Goal: Task Accomplishment & Management: Complete application form

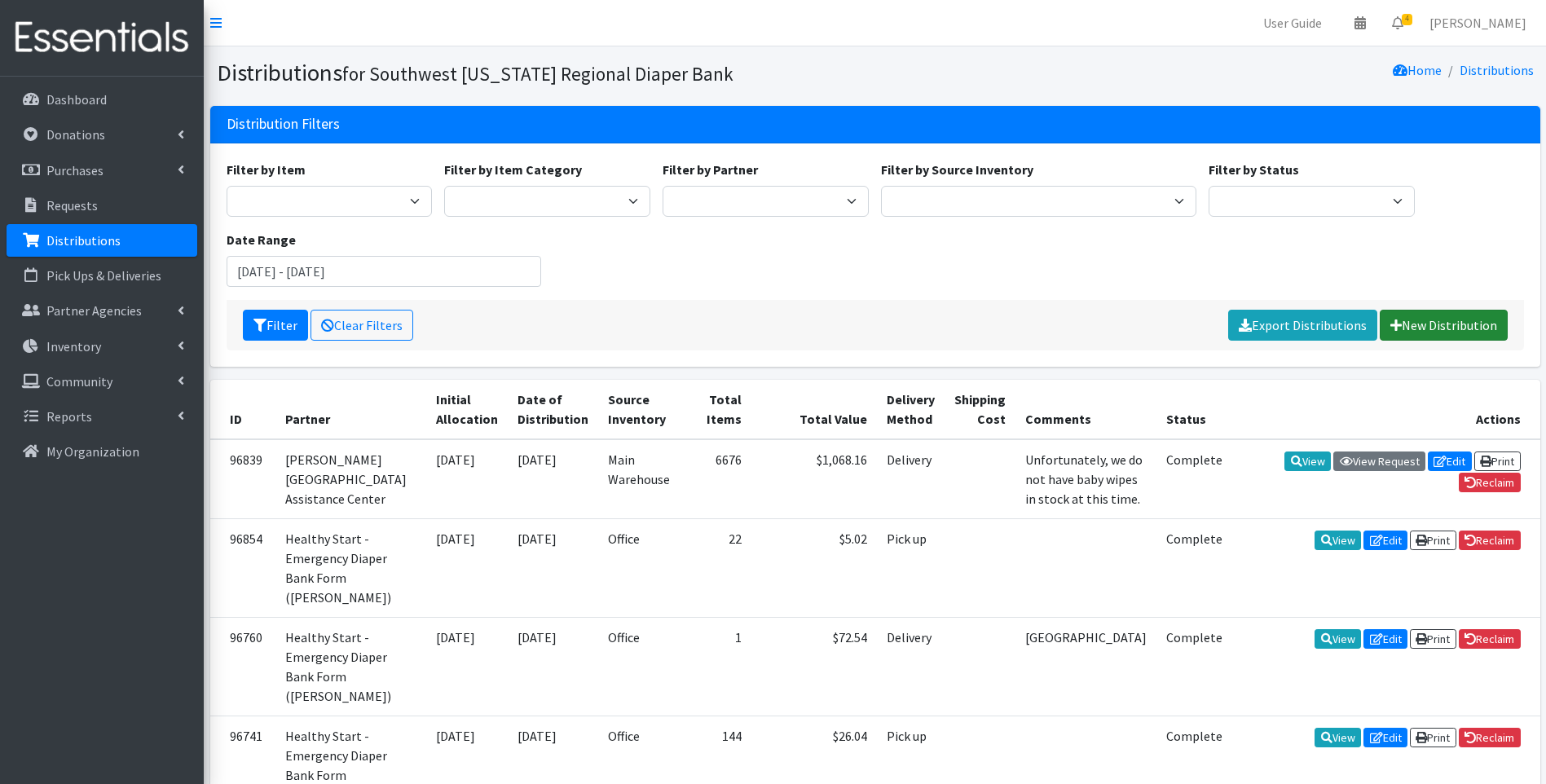
click at [1459, 322] on link "New Distribution" at bounding box center [1444, 325] width 128 height 31
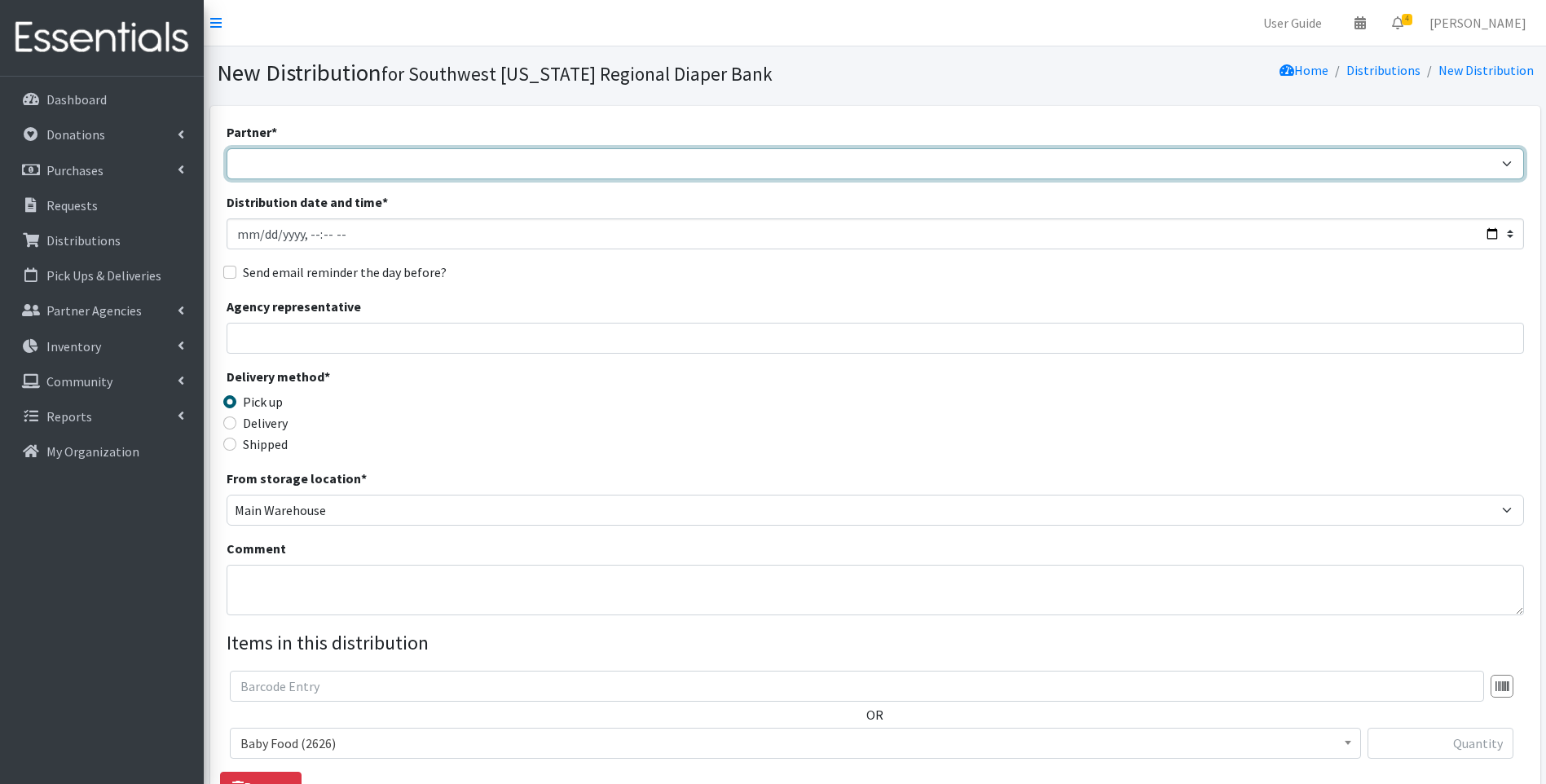
click at [396, 161] on select "ACT Abuse Counseling & Treatment Bayshore Fire Department [PERSON_NAME][GEOGRAP…" at bounding box center [875, 163] width 1298 height 31
select select "4196"
click at [226, 148] on select "ACT Abuse Counseling & Treatment Bayshore Fire Department [PERSON_NAME][GEOGRAP…" at bounding box center [875, 163] width 1298 height 31
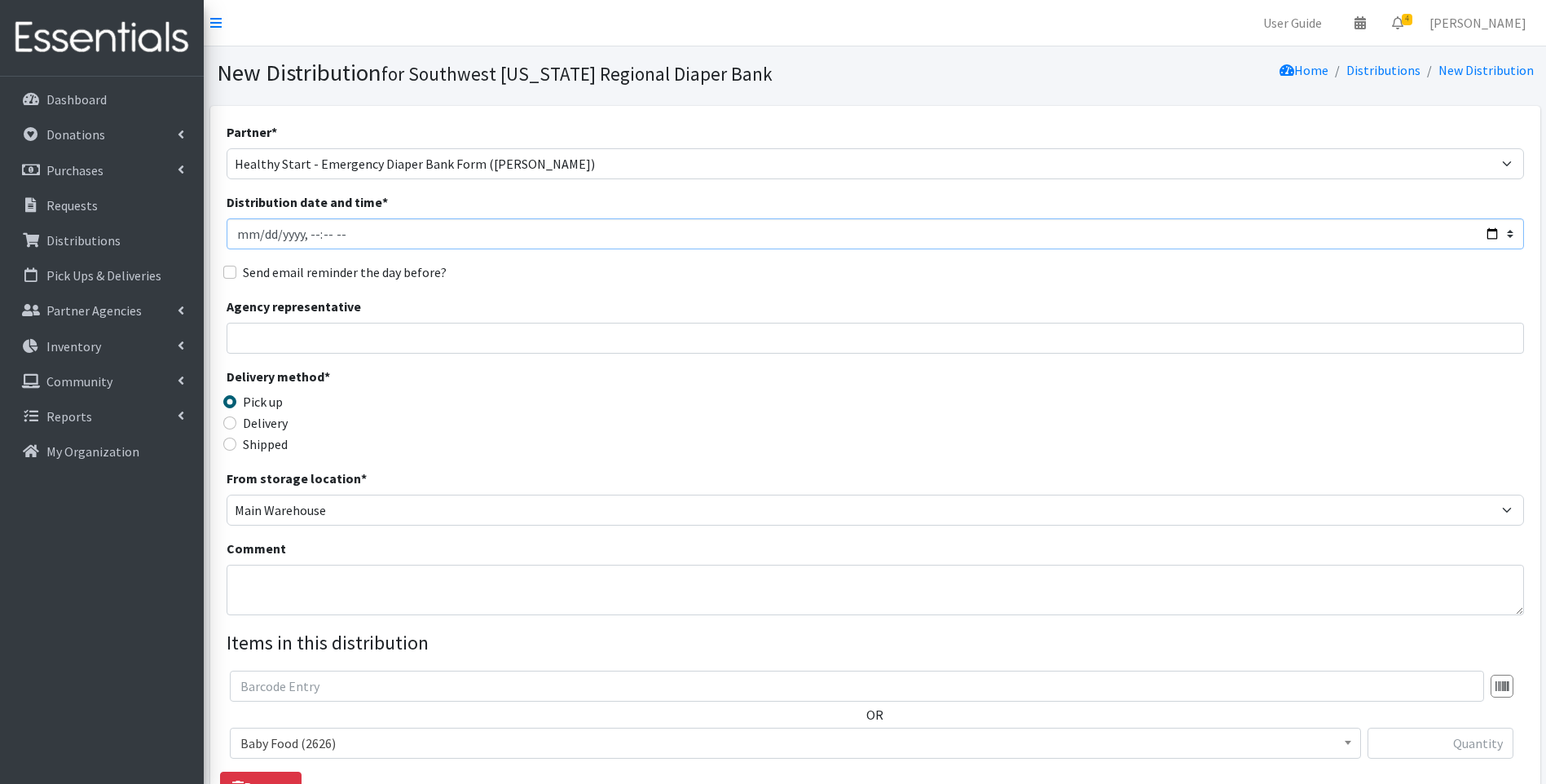
click at [538, 230] on input "Distribution date and time *" at bounding box center [875, 233] width 1298 height 31
click at [524, 272] on div "Send email reminder the day before?" at bounding box center [875, 272] width 1298 height 20
click at [496, 342] on input "Agency representative" at bounding box center [875, 338] width 1298 height 31
type input "[PERSON_NAME]"
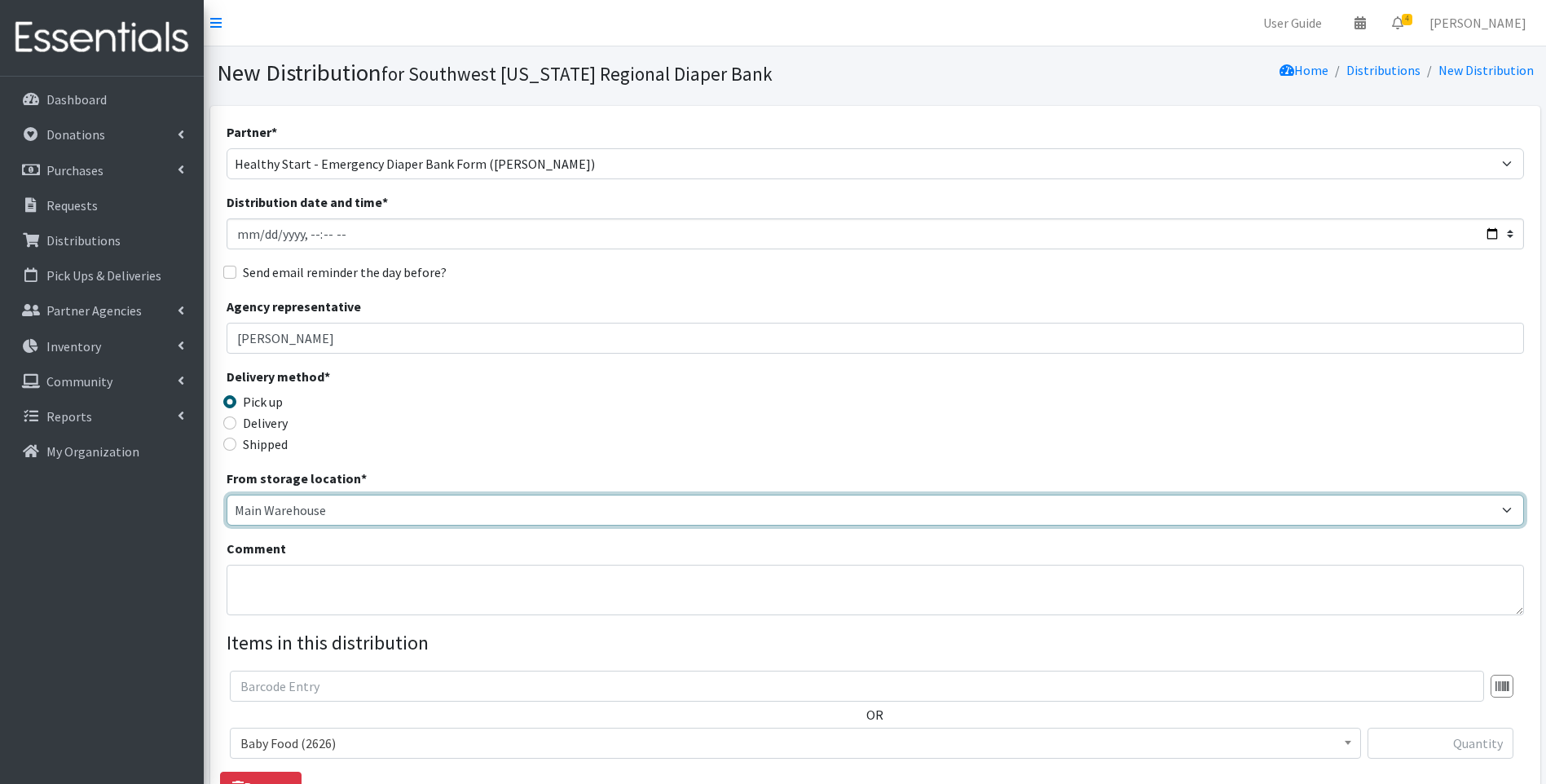
click at [389, 516] on select "Main Warehouse Office [PERSON_NAME]" at bounding box center [875, 510] width 1298 height 31
select select "335"
click at [226, 495] on select "Main Warehouse Office [PERSON_NAME]" at bounding box center [875, 510] width 1298 height 31
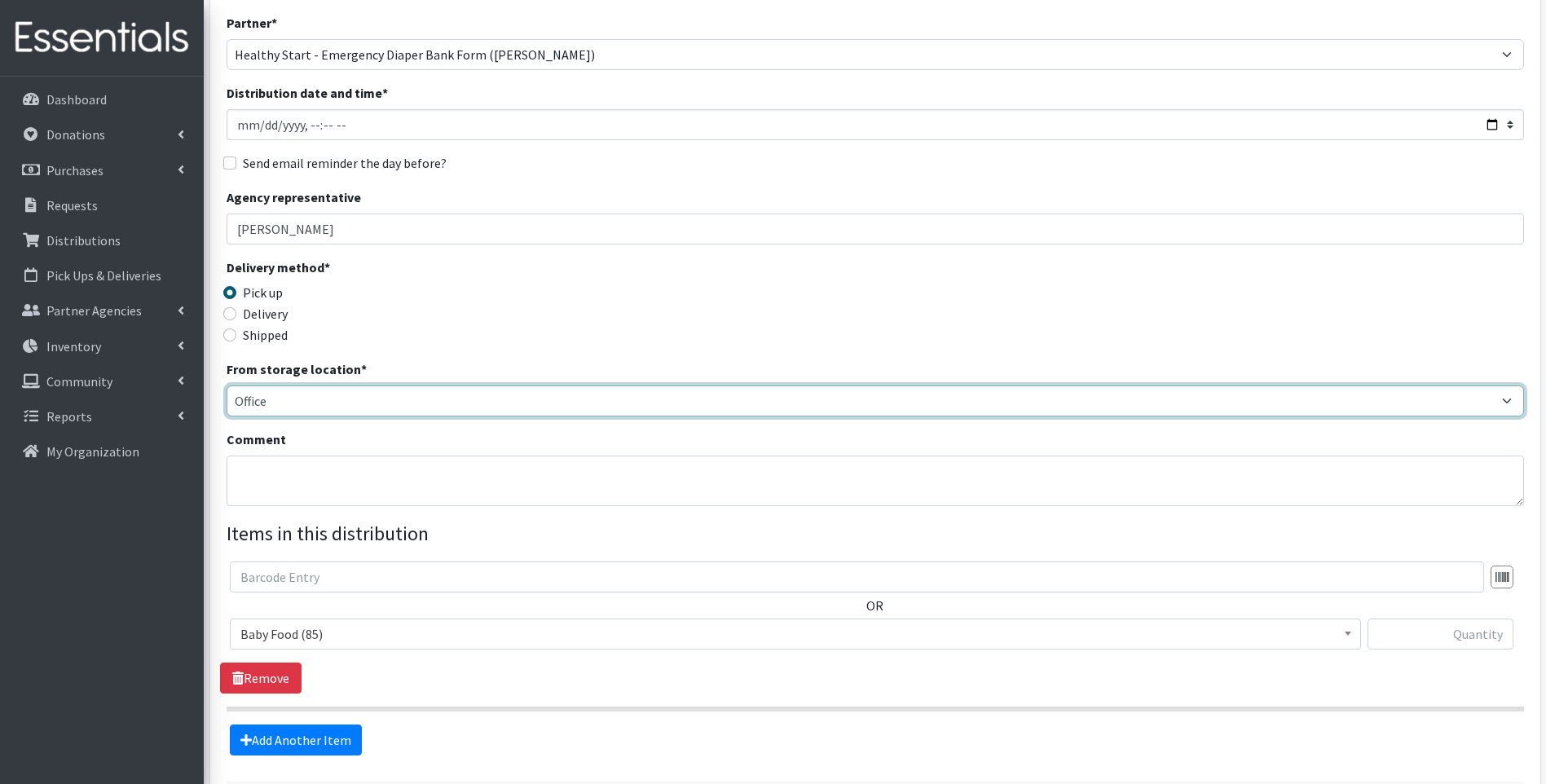
scroll to position [163, 0]
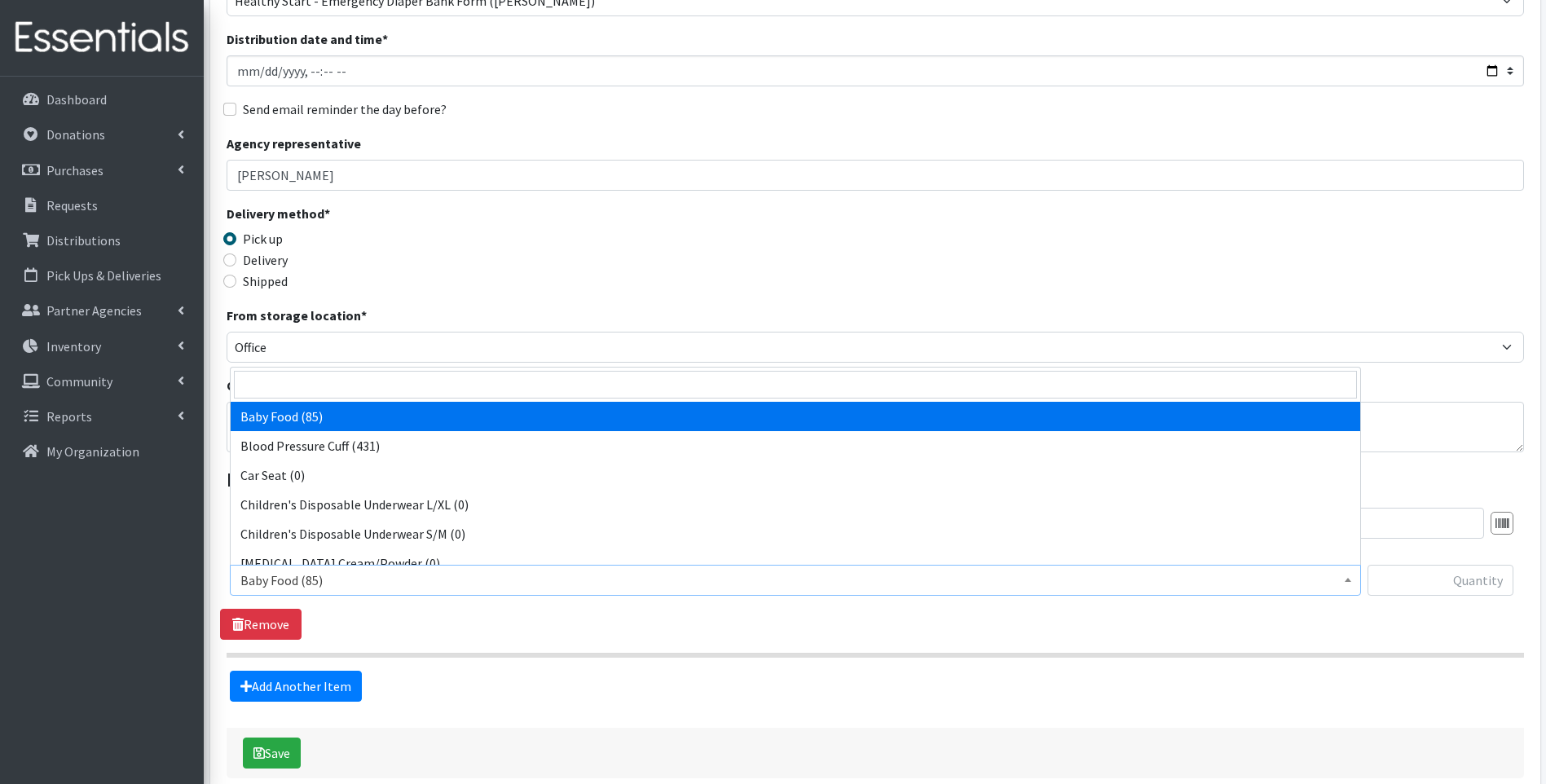
click at [396, 582] on span "Baby Food (85)" at bounding box center [796, 580] width 1110 height 23
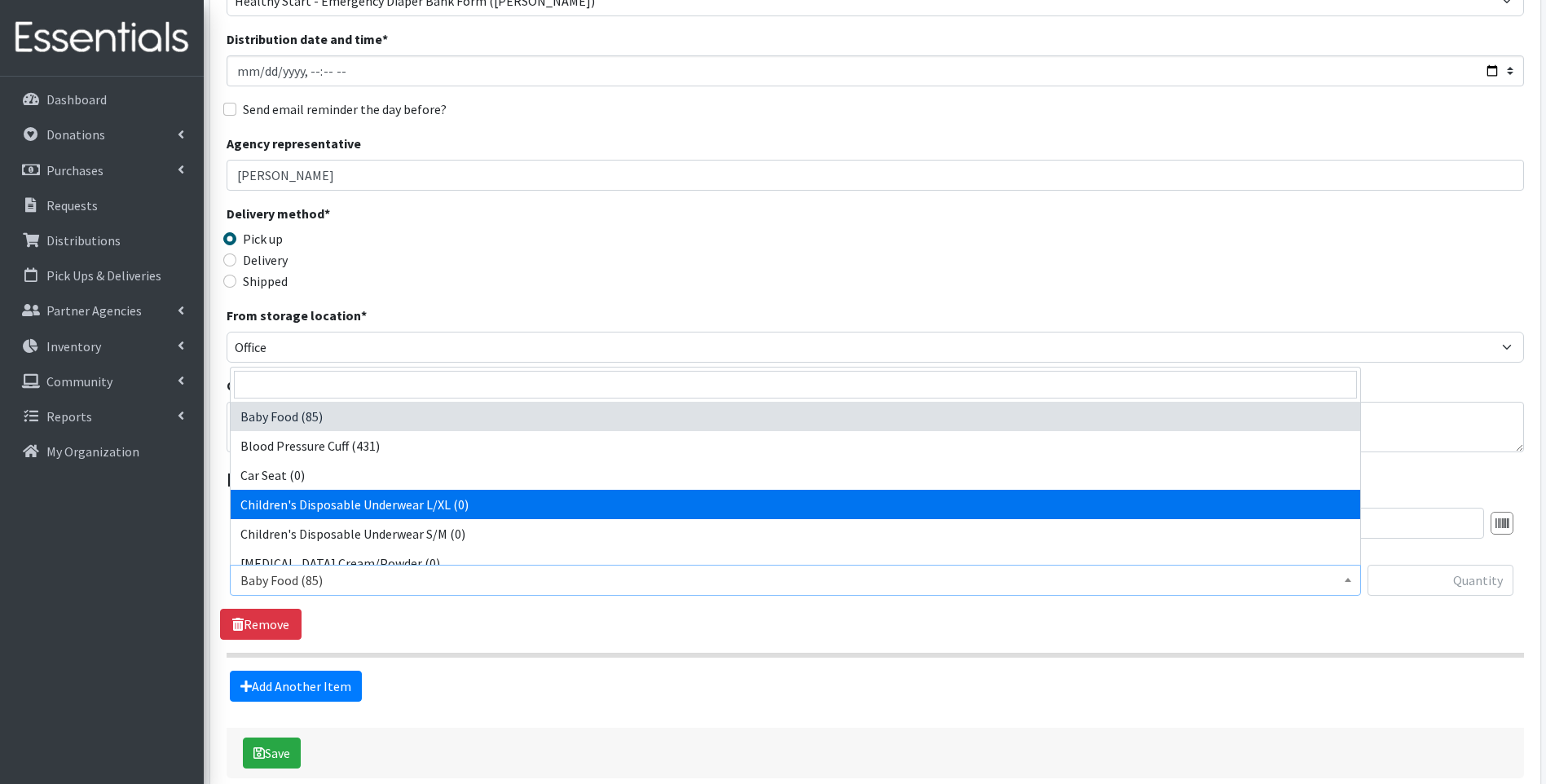
scroll to position [271, 0]
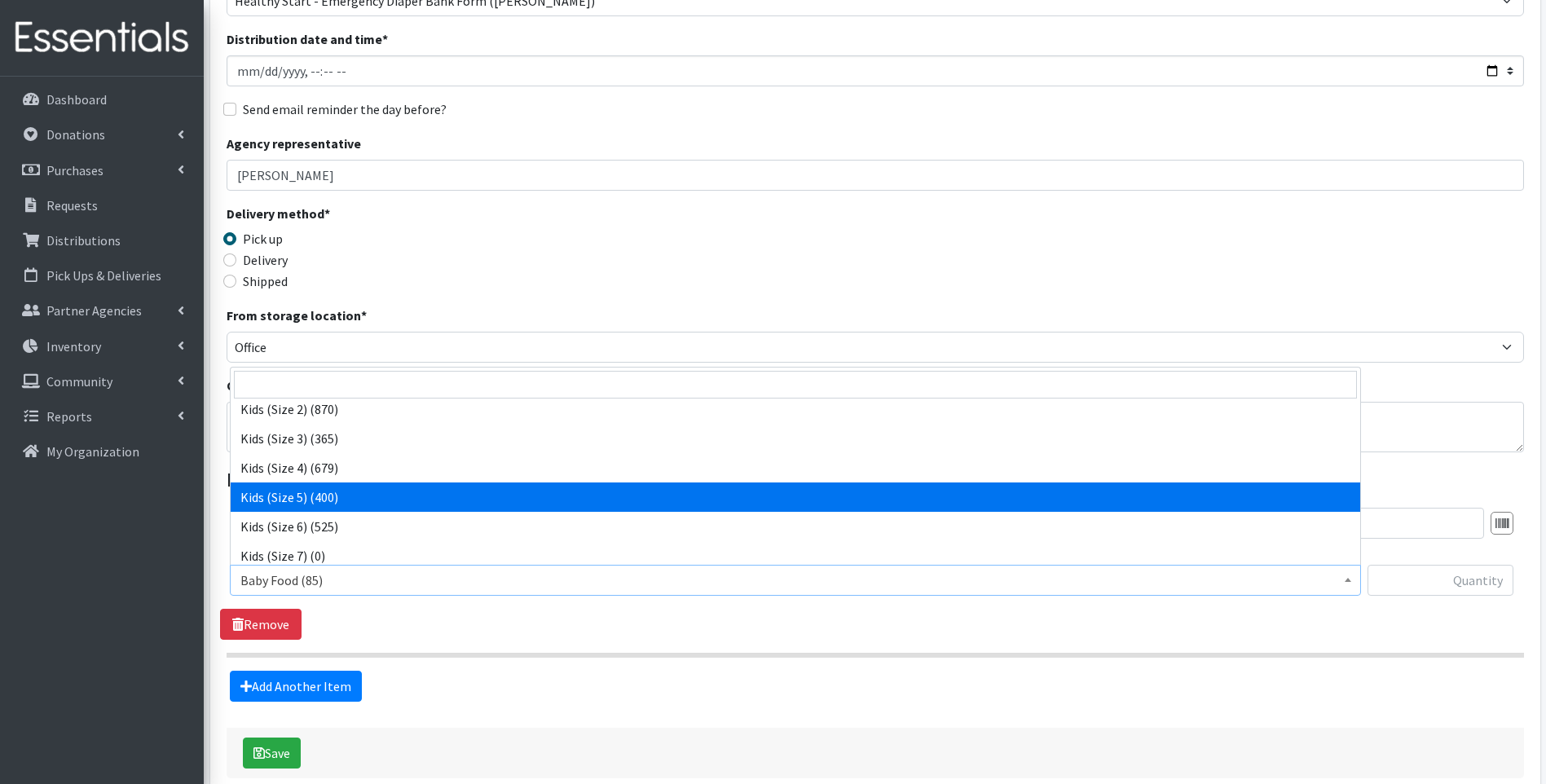
select select "10042"
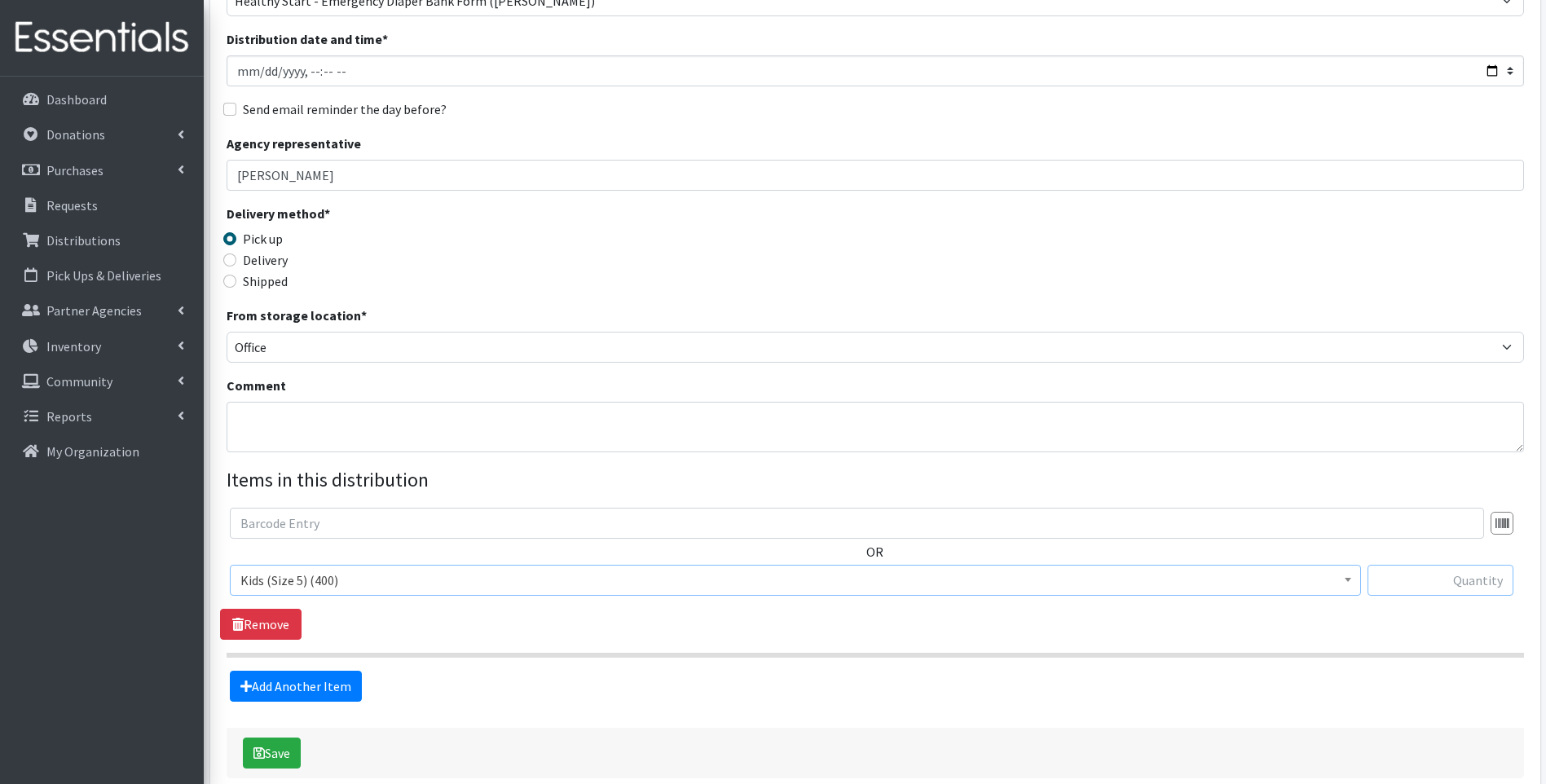
click at [1476, 579] on input "text" at bounding box center [1440, 580] width 145 height 31
type input "34"
click at [1298, 236] on div "Delivery method * Pick up Delivery Shipped Shipping cost" at bounding box center [875, 255] width 1298 height 102
click at [297, 742] on button "Save" at bounding box center [271, 753] width 58 height 31
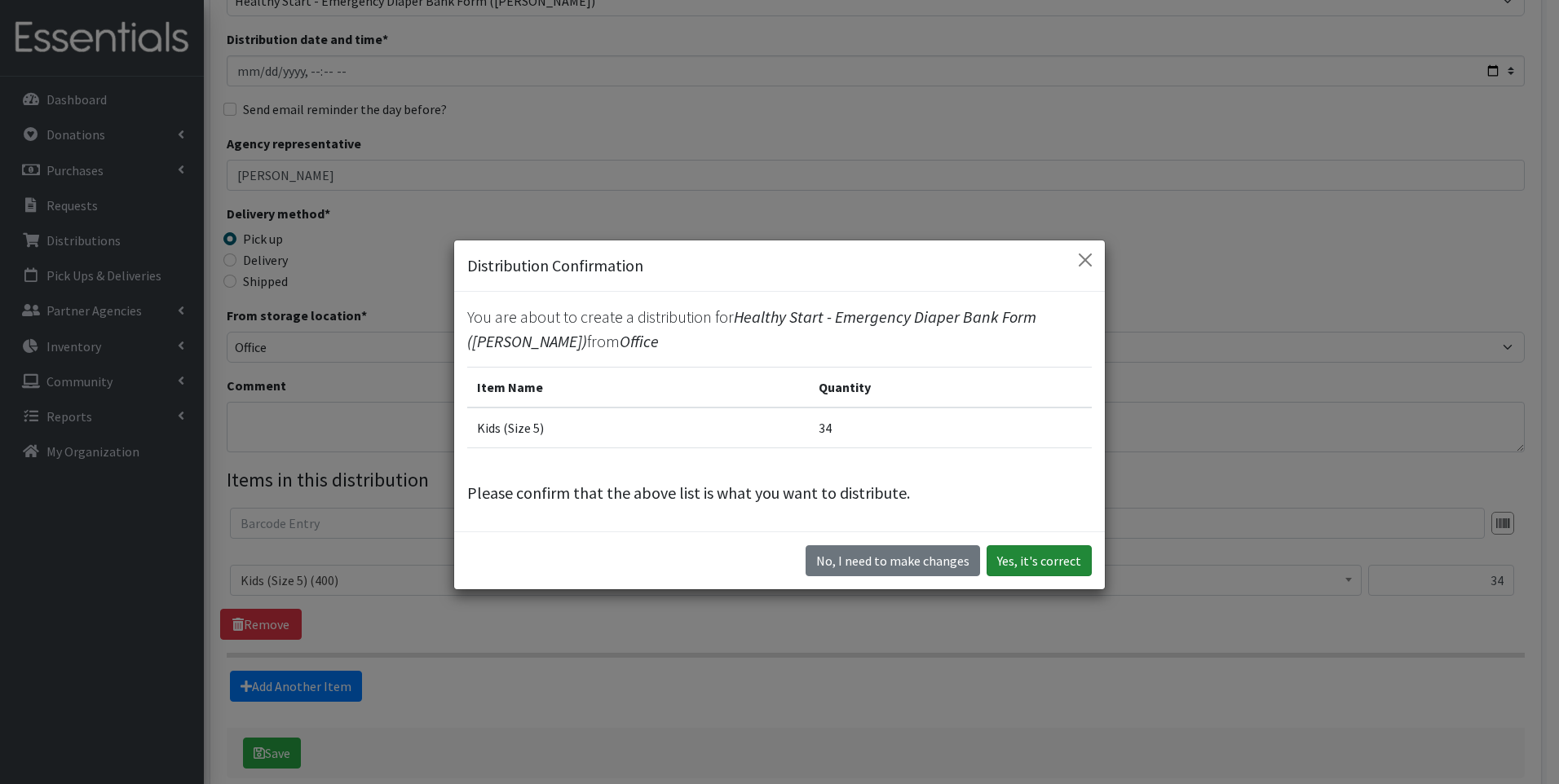
click at [1036, 560] on button "Yes, it's correct" at bounding box center [1039, 561] width 106 height 31
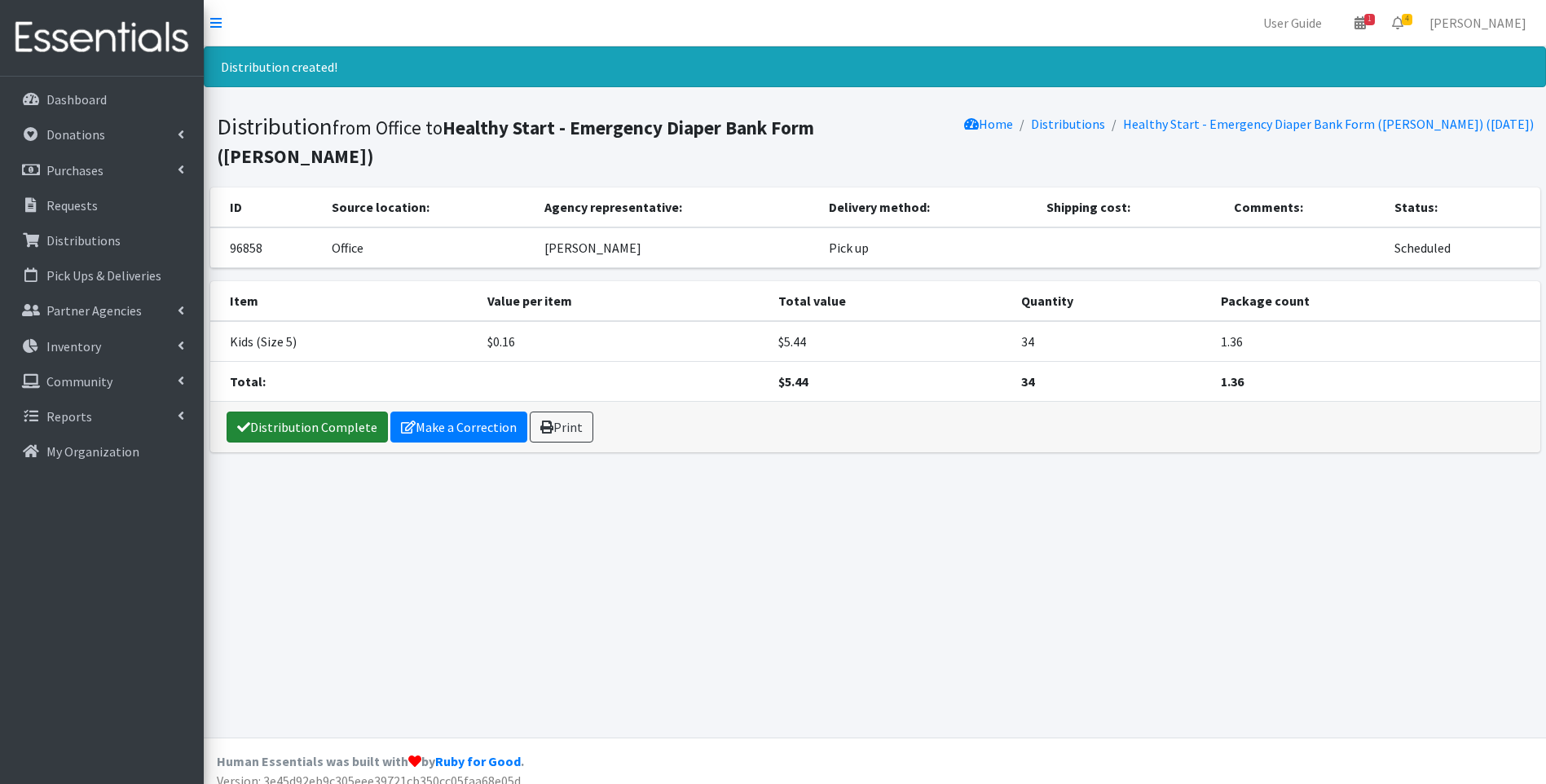
click at [318, 412] on link "Distribution Complete" at bounding box center [307, 427] width 161 height 31
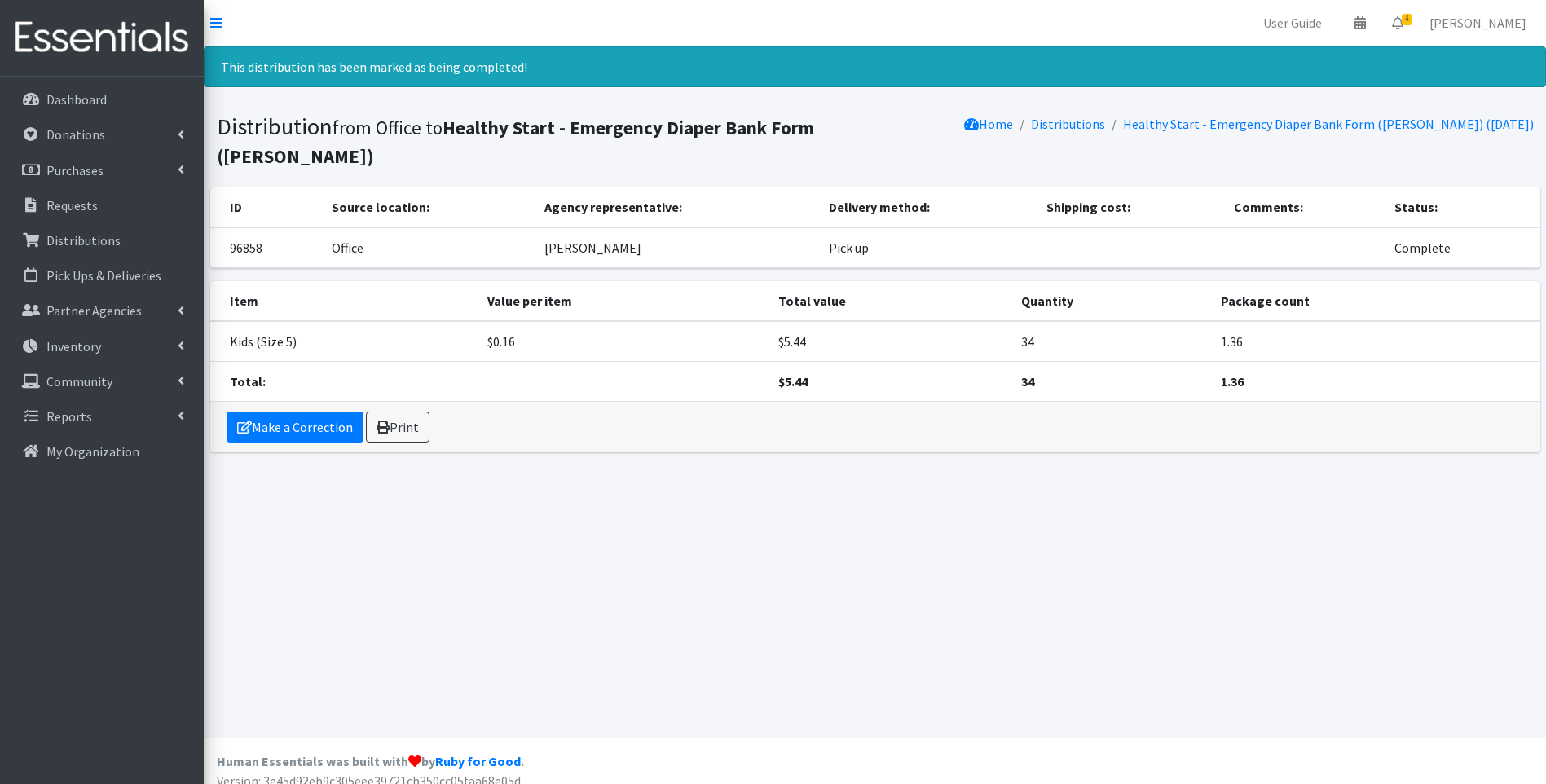
click at [115, 30] on img at bounding box center [101, 38] width 191 height 55
